Goal: Transaction & Acquisition: Download file/media

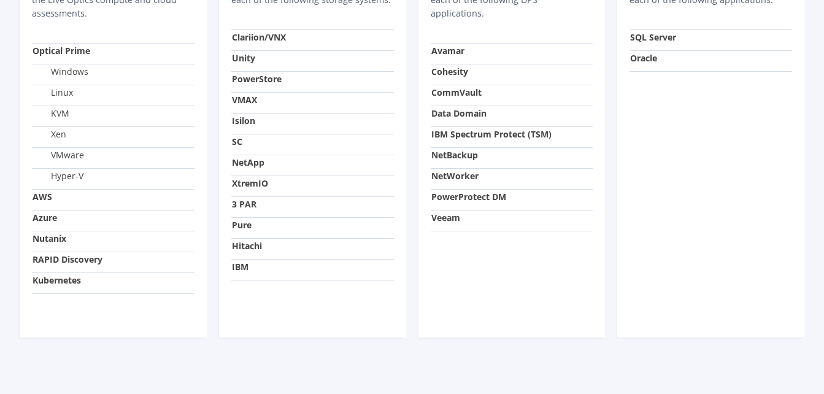
scroll to position [554, 0]
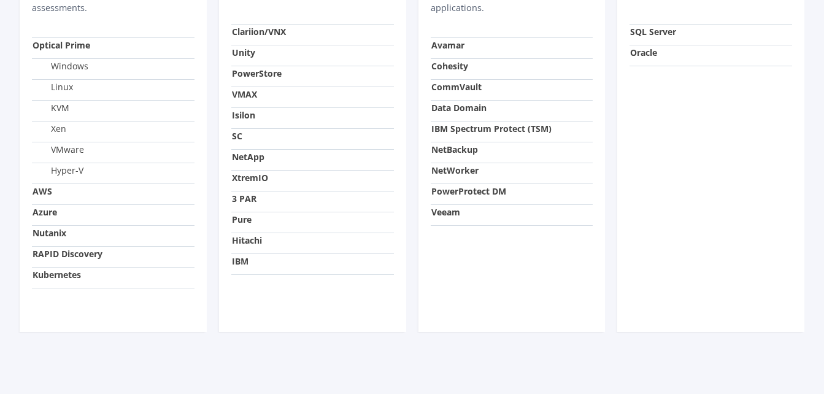
click at [269, 210] on td "3 PAR" at bounding box center [312, 201] width 163 height 21
click at [251, 191] on td "3 PAR" at bounding box center [312, 201] width 163 height 21
click at [246, 184] on td "XtremIO" at bounding box center [312, 180] width 163 height 21
click at [246, 178] on strong "XtremIO" at bounding box center [250, 178] width 36 height 12
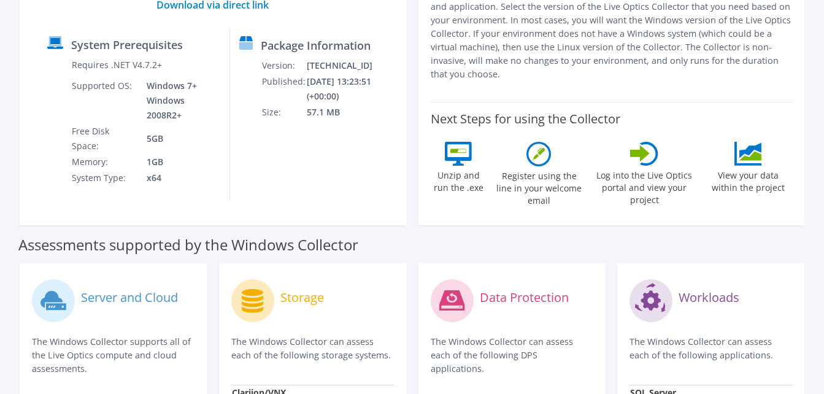
scroll to position [63, 0]
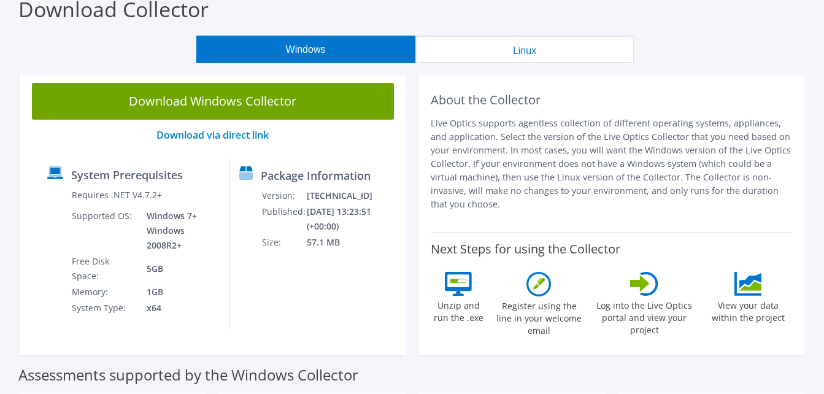
click at [512, 50] on button "Linux" at bounding box center [524, 50] width 219 height 28
